Goal: Information Seeking & Learning: Learn about a topic

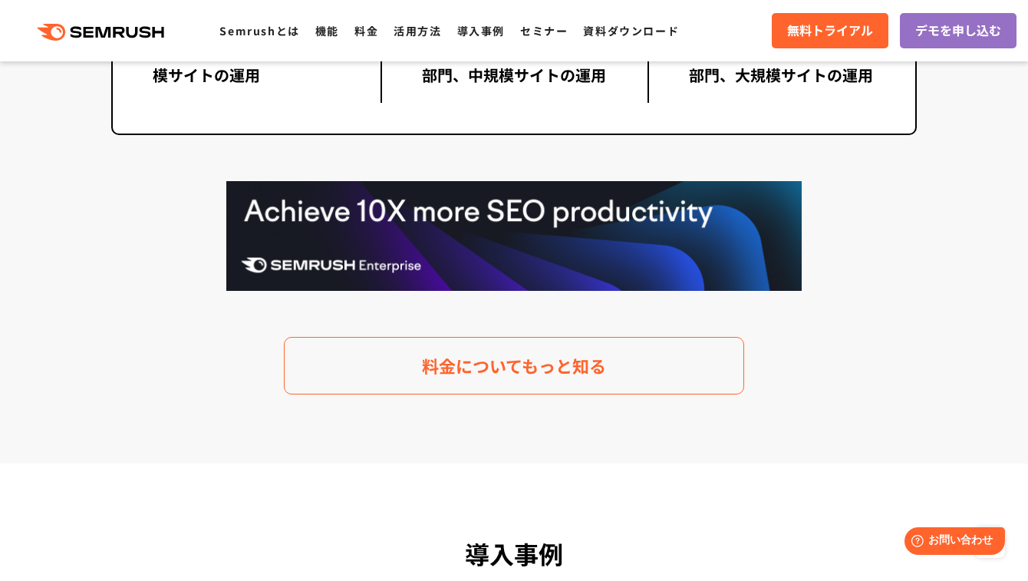
scroll to position [3080, 0]
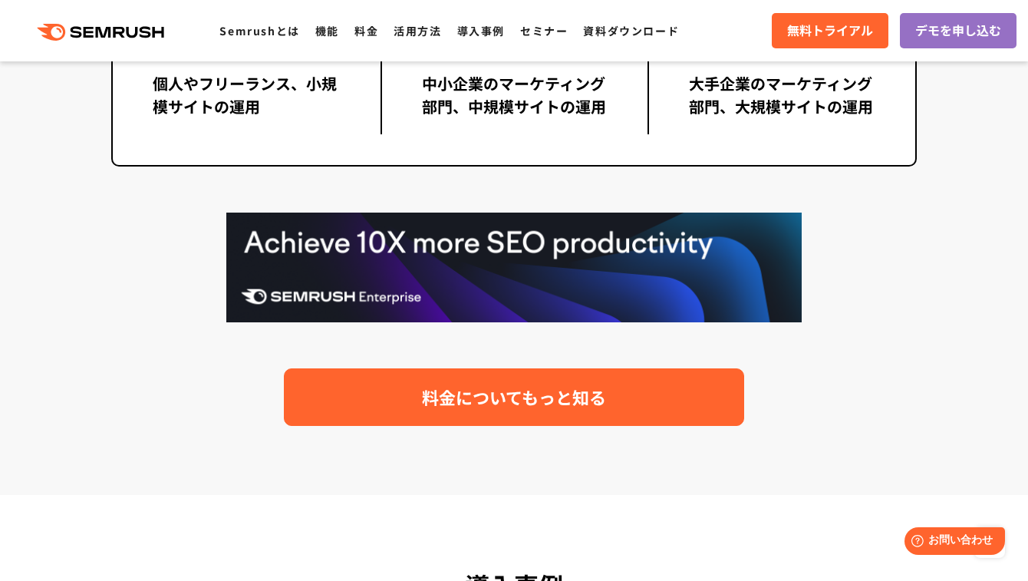
click at [351, 379] on link "料金についてもっと知る" at bounding box center [514, 397] width 460 height 58
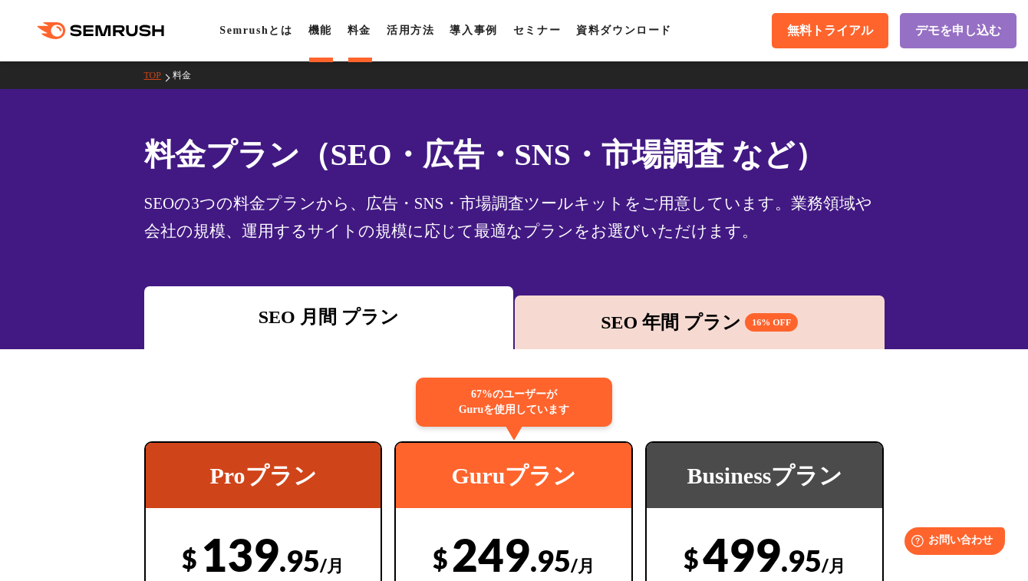
click at [328, 32] on link "機能" at bounding box center [320, 31] width 24 height 12
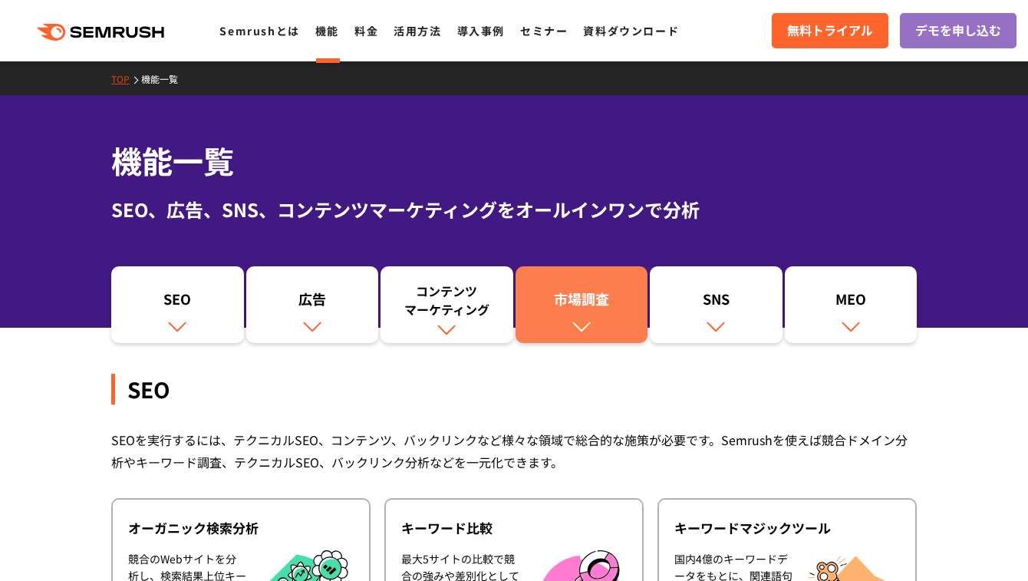
click at [519, 331] on link "市場調査" at bounding box center [582, 304] width 133 height 77
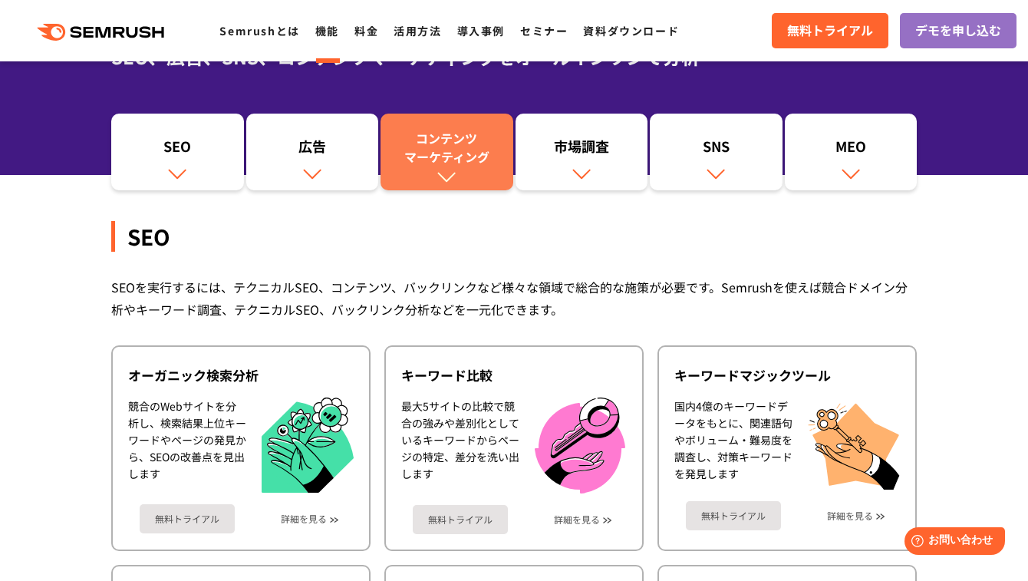
click at [428, 143] on div "コンテンツ マーケティング" at bounding box center [446, 147] width 117 height 37
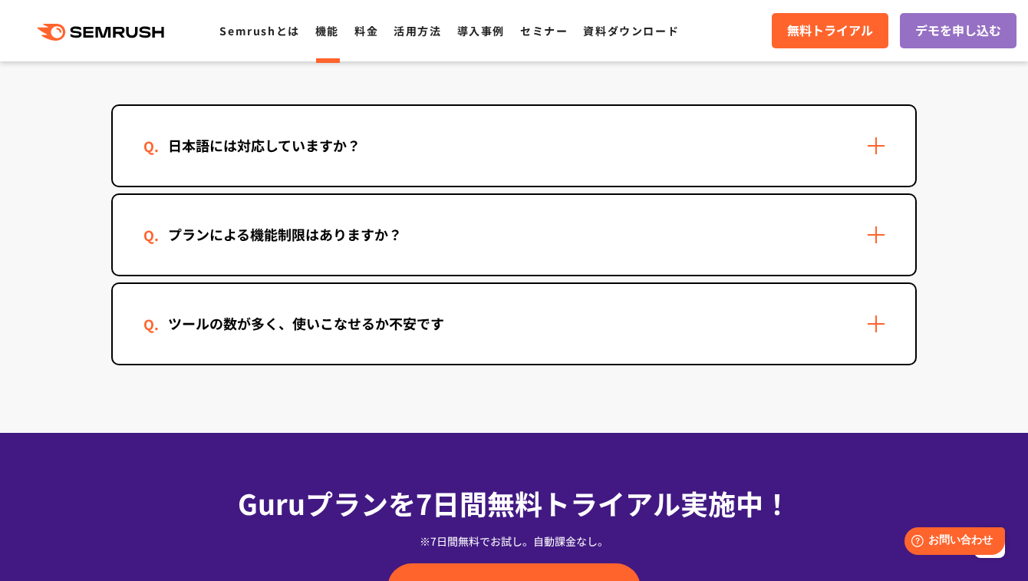
scroll to position [4644, 0]
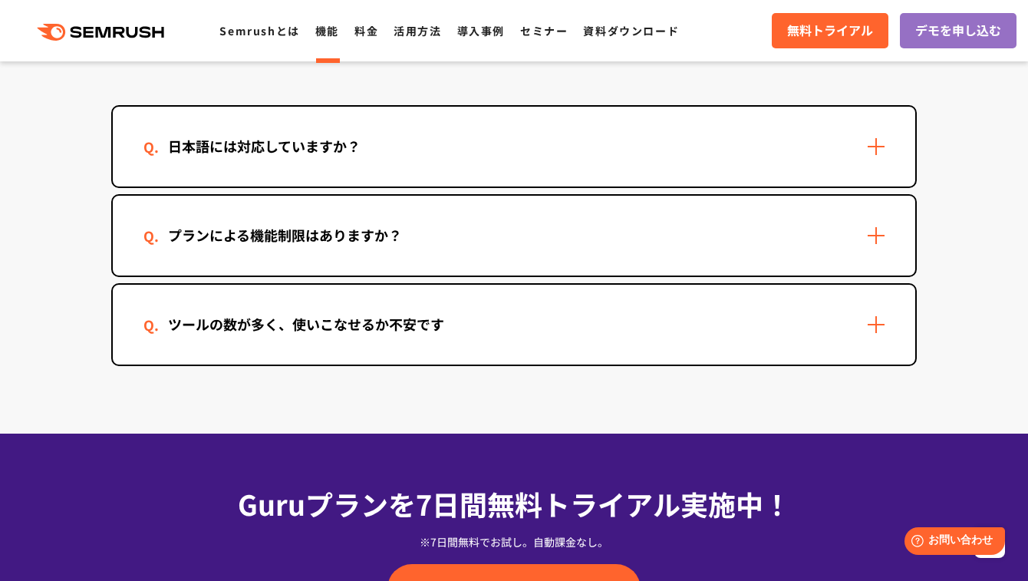
click at [469, 228] on div "プランによる機能制限はありますか？" at bounding box center [514, 236] width 802 height 80
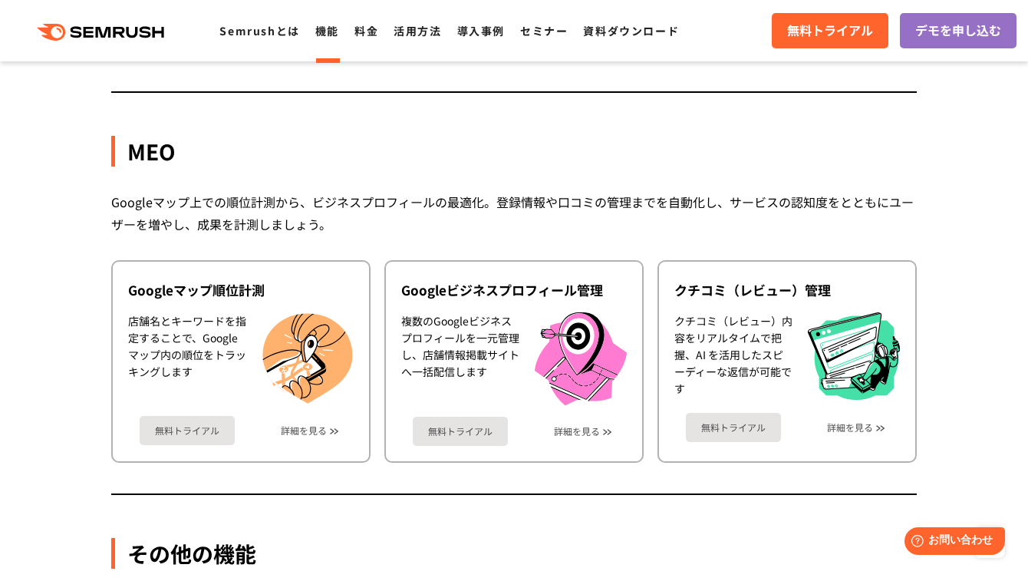
scroll to position [3301, 0]
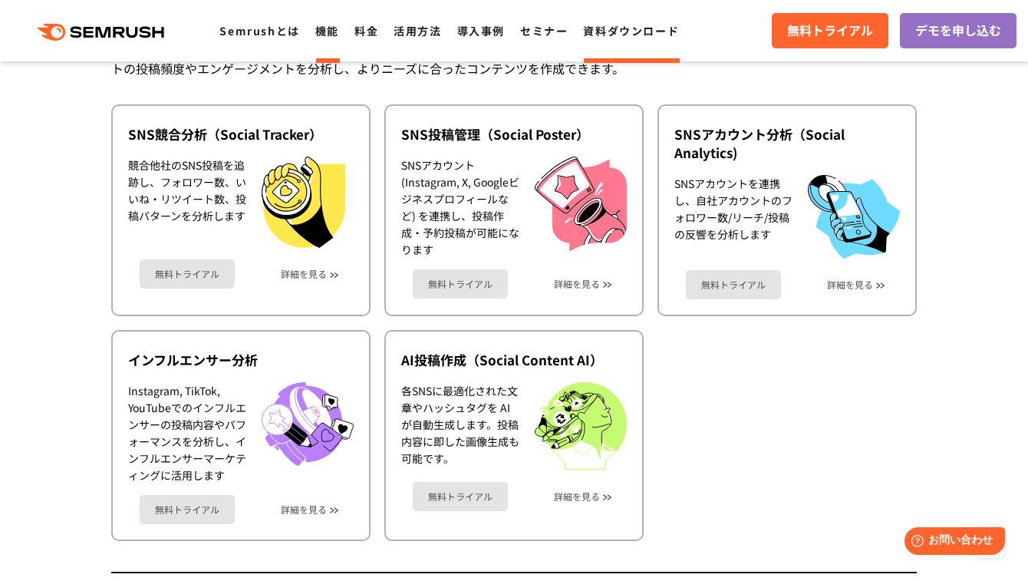
click at [663, 28] on link "資料ダウンロード" at bounding box center [631, 30] width 96 height 15
